Goal: Information Seeking & Learning: Learn about a topic

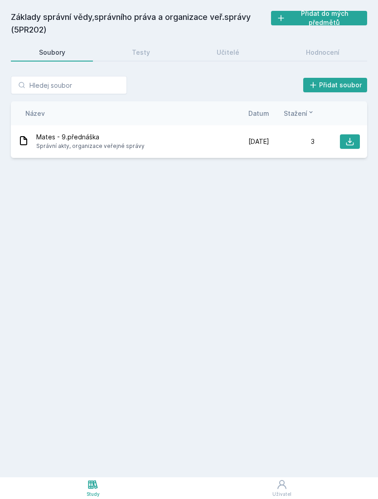
scroll to position [29, 0]
click at [85, 76] on input "search" at bounding box center [69, 85] width 116 height 18
click at [165, 183] on div "Základy správní vědy,správního práva a organizace veř.správy (5PR202) Přidat do…" at bounding box center [189, 239] width 356 height 456
click at [93, 486] on icon at bounding box center [92, 485] width 11 height 11
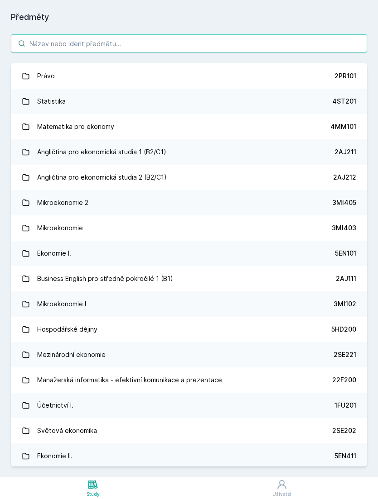
click at [140, 34] on input "search" at bounding box center [189, 43] width 356 height 18
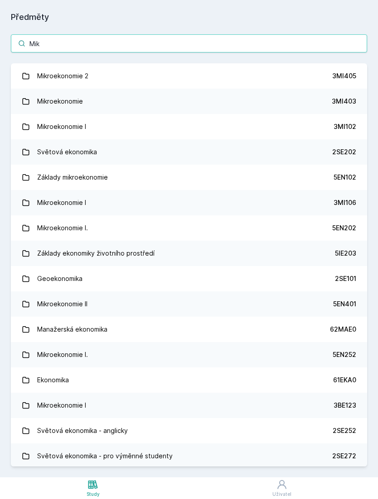
type input "Mikr"
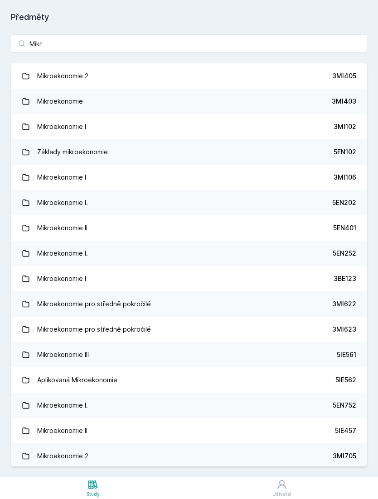
click at [332, 190] on link "Mikroekonomie I. 5EN202" at bounding box center [189, 202] width 356 height 25
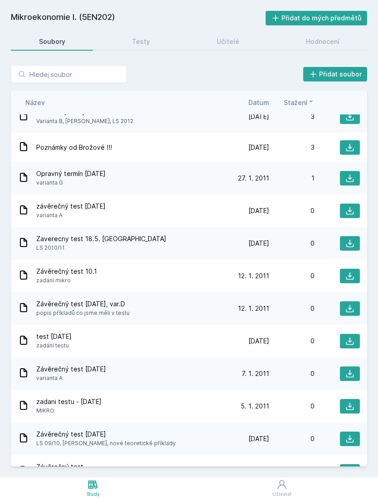
scroll to position [326, 0]
click at [142, 37] on div "Testy" at bounding box center [141, 41] width 18 height 9
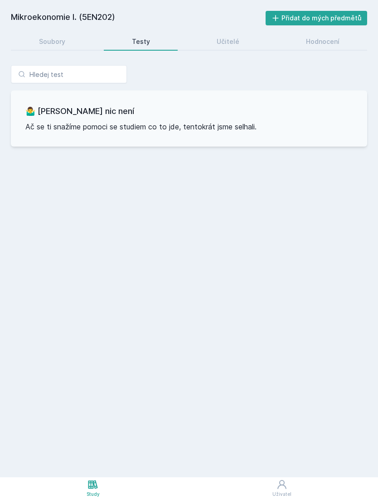
click at [239, 33] on link "Učitelé" at bounding box center [227, 42] width 78 height 18
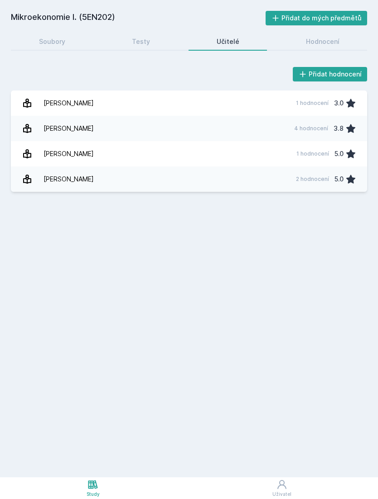
click at [253, 116] on link "Máslo [PERSON_NAME] 4 hodnocení 3.8" at bounding box center [189, 128] width 356 height 25
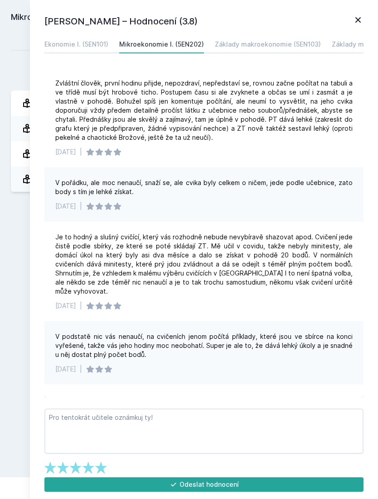
click at [362, 19] on icon at bounding box center [357, 19] width 11 height 11
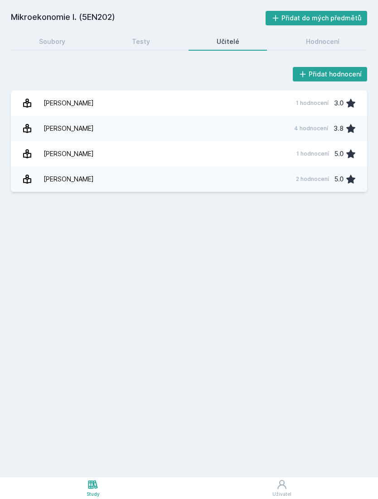
click at [233, 167] on link "[PERSON_NAME] 2 hodnocení 5.0" at bounding box center [189, 179] width 356 height 25
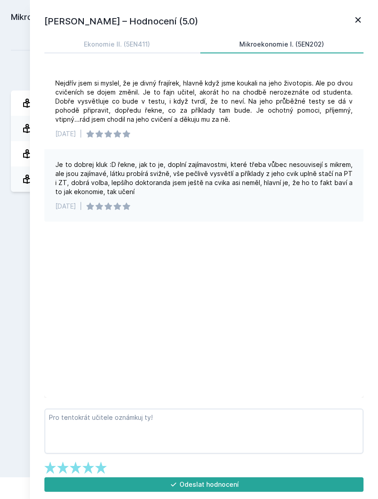
click at [363, 14] on icon at bounding box center [357, 19] width 11 height 11
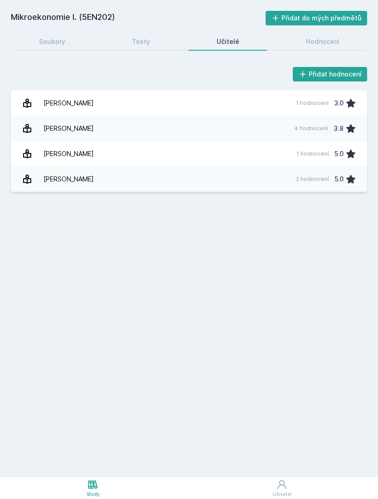
click at [304, 33] on link "Hodnocení" at bounding box center [322, 42] width 89 height 18
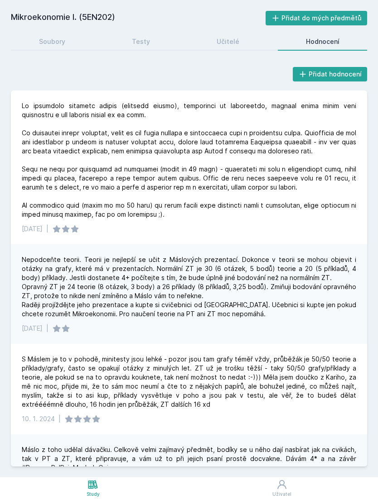
click at [53, 37] on div "Soubory" at bounding box center [52, 41] width 26 height 9
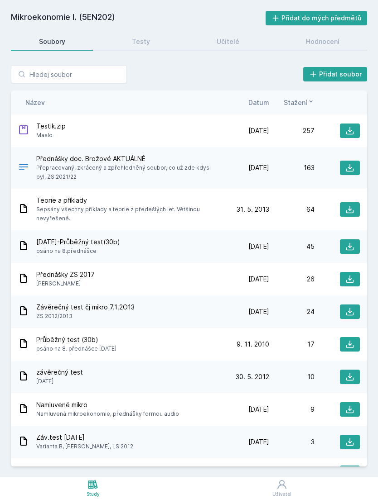
click at [353, 126] on icon at bounding box center [349, 130] width 9 height 9
click at [128, 154] on span "Přednášky doc. Brožové AKTUÁLNĚ" at bounding box center [128, 158] width 184 height 9
click at [350, 163] on icon at bounding box center [349, 167] width 9 height 9
click at [95, 495] on div "Study" at bounding box center [92, 494] width 13 height 7
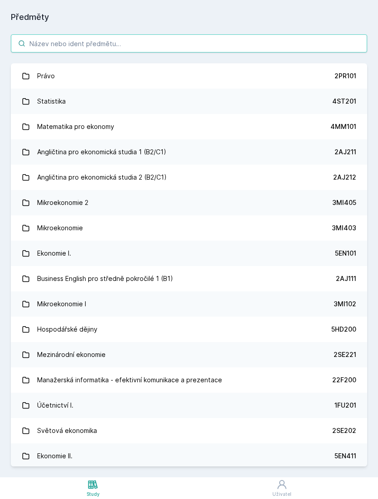
click at [198, 34] on input "search" at bounding box center [189, 43] width 356 height 18
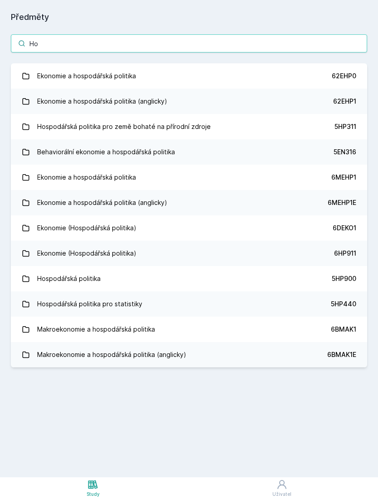
type input "H"
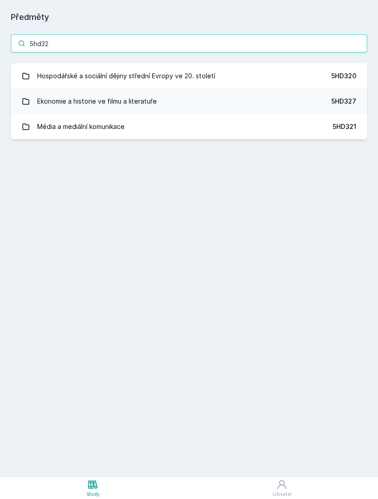
type input "5hd321"
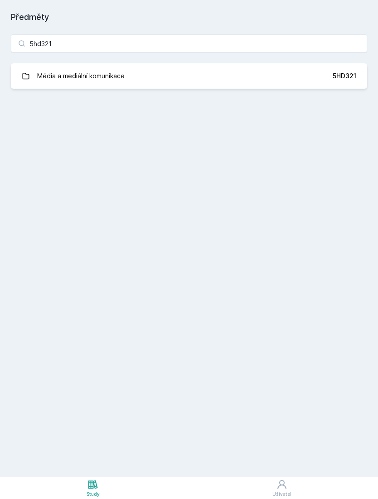
click at [302, 63] on link "Média a mediální komunikace 5HD321" at bounding box center [189, 75] width 356 height 25
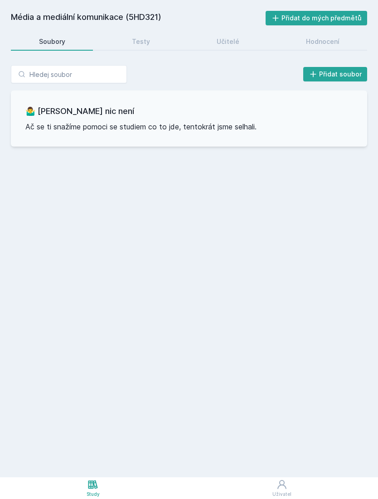
click at [150, 33] on link "Testy" at bounding box center [141, 42] width 74 height 18
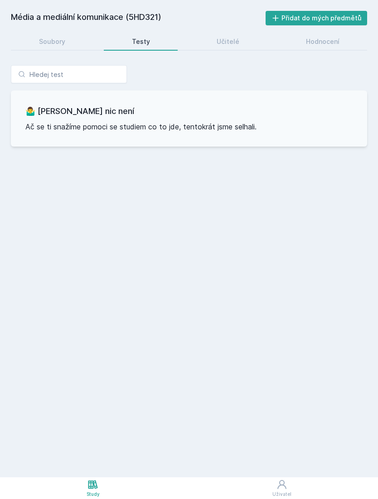
click at [240, 33] on link "Učitelé" at bounding box center [227, 42] width 78 height 18
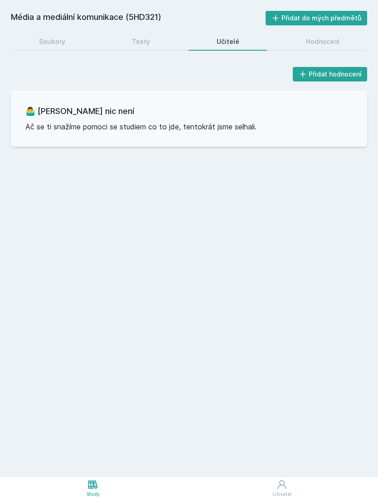
click at [325, 37] on div "Hodnocení" at bounding box center [323, 41] width 34 height 9
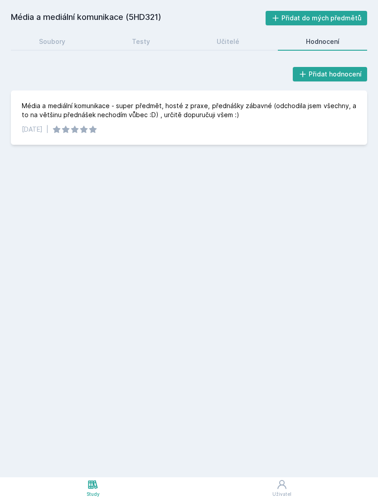
click at [58, 37] on div "Soubory" at bounding box center [52, 41] width 26 height 9
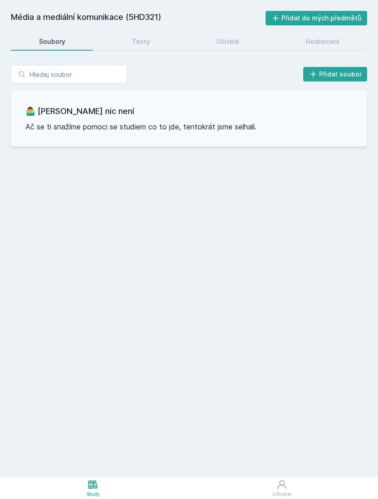
click at [97, 480] on icon at bounding box center [92, 485] width 11 height 11
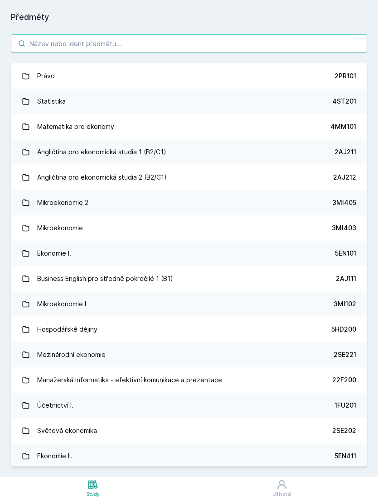
click at [145, 34] on input "search" at bounding box center [189, 43] width 356 height 18
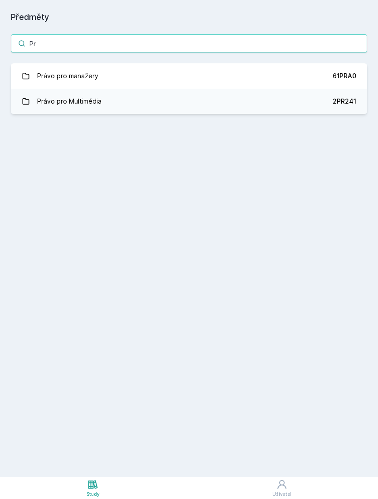
type input "P"
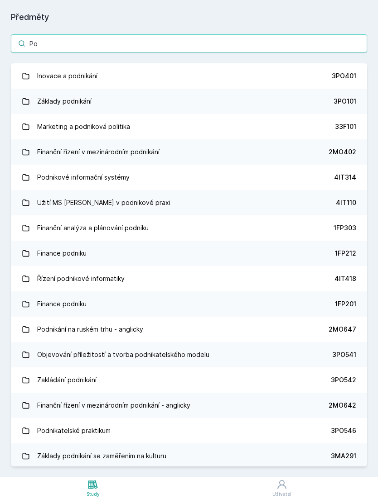
type input "P"
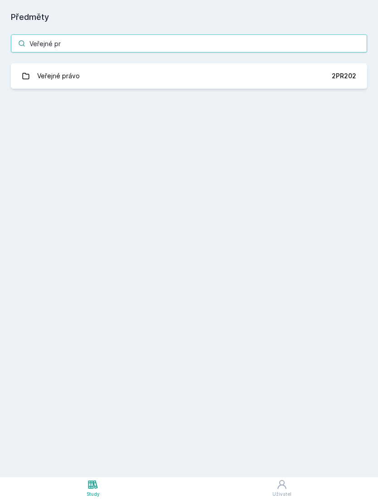
type input "Veřejné pra"
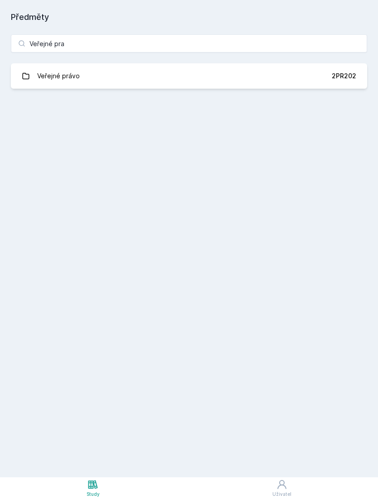
click at [331, 63] on link "Veřejné právo 2PR202" at bounding box center [189, 75] width 356 height 25
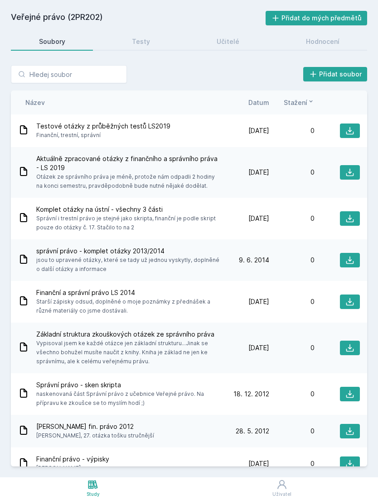
click at [332, 37] on div "Hodnocení" at bounding box center [323, 41] width 34 height 9
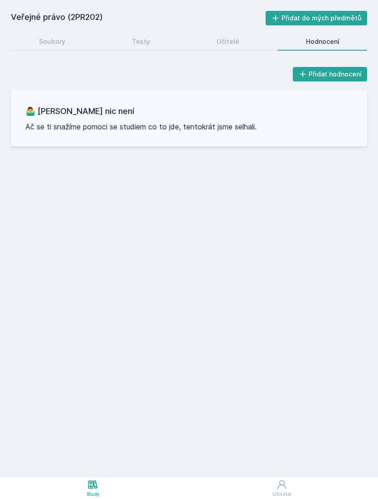
click at [278, 33] on link "Hodnocení" at bounding box center [322, 42] width 89 height 18
click at [249, 33] on link "Učitelé" at bounding box center [227, 42] width 78 height 18
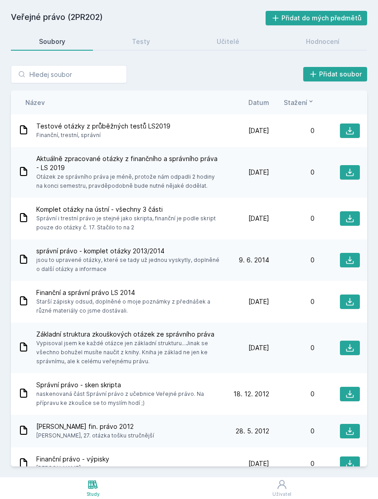
click at [96, 489] on icon at bounding box center [92, 485] width 11 height 11
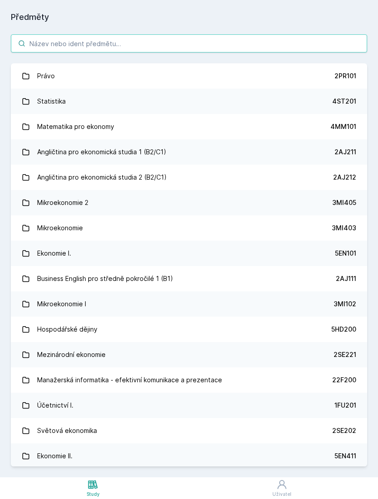
click at [137, 34] on input "search" at bounding box center [189, 43] width 356 height 18
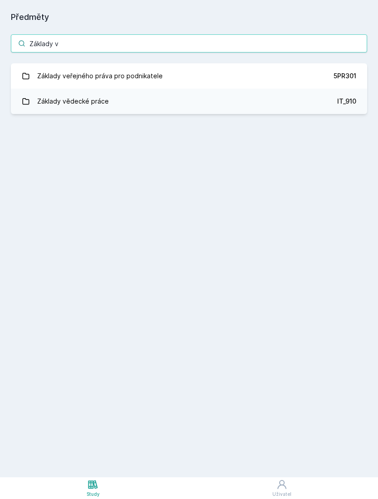
type input "Základy v"
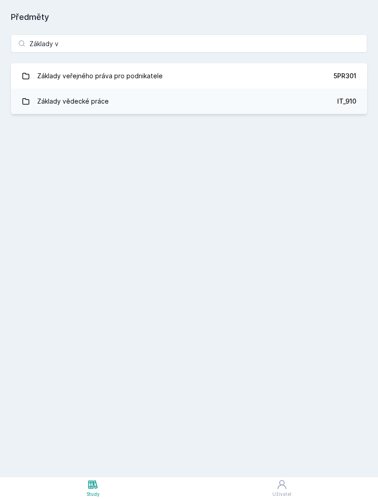
click at [257, 63] on link "Základy veřejného práva pro podnikatele 5PR301" at bounding box center [189, 75] width 356 height 25
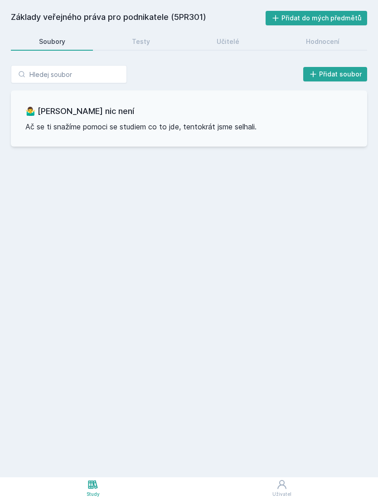
click at [163, 33] on link "Testy" at bounding box center [141, 42] width 74 height 18
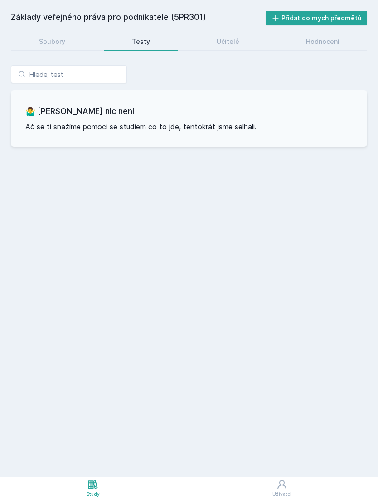
click at [243, 33] on link "Učitelé" at bounding box center [227, 42] width 78 height 18
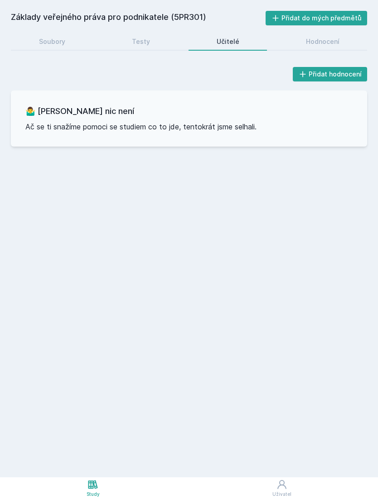
click at [323, 37] on div "Hodnocení" at bounding box center [323, 41] width 34 height 9
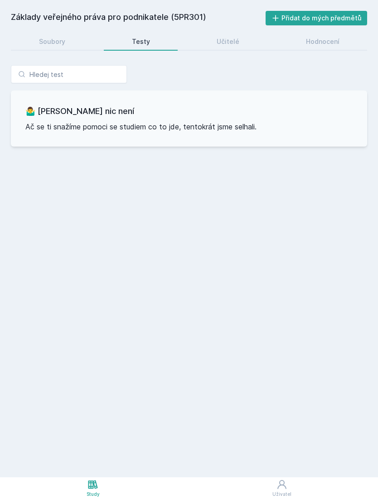
click at [75, 33] on link "Soubory" at bounding box center [52, 42] width 82 height 18
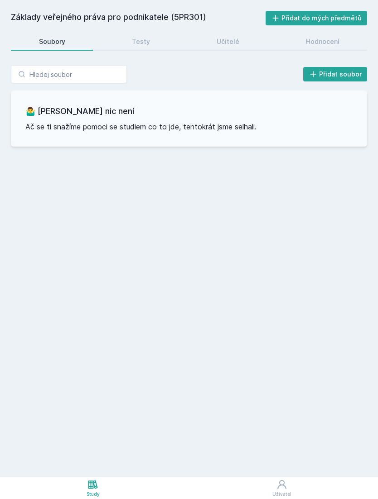
click at [95, 489] on icon at bounding box center [92, 485] width 11 height 11
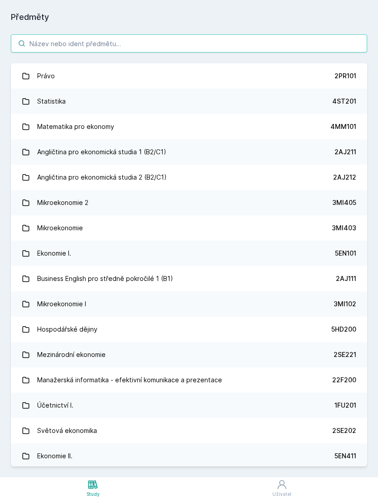
click at [168, 34] on input "search" at bounding box center [189, 43] width 356 height 18
